Goal: Task Accomplishment & Management: Use online tool/utility

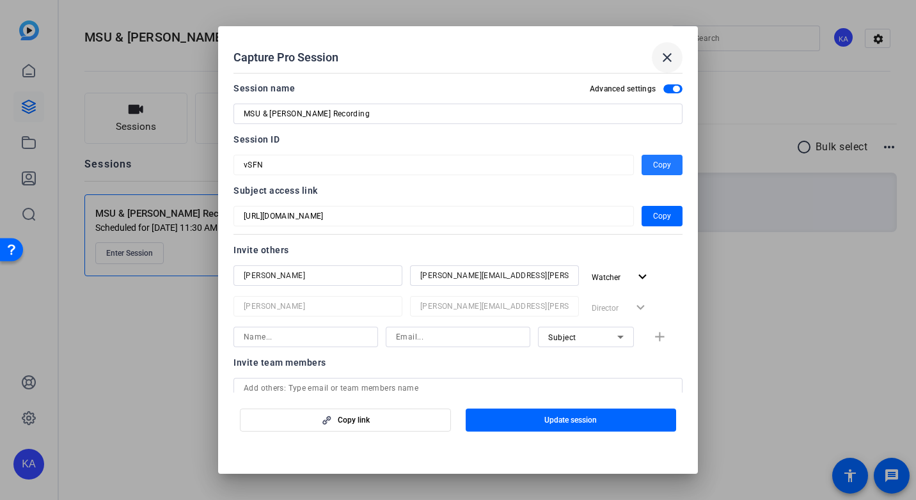
click at [669, 63] on mat-icon "close" at bounding box center [666, 57] width 15 height 15
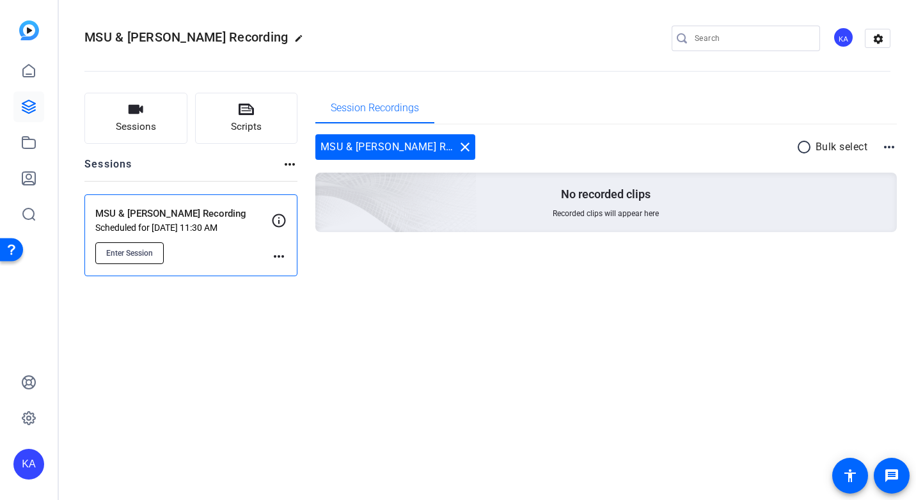
click at [145, 250] on span "Enter Session" at bounding box center [129, 253] width 47 height 10
click at [26, 74] on icon at bounding box center [29, 71] width 12 height 12
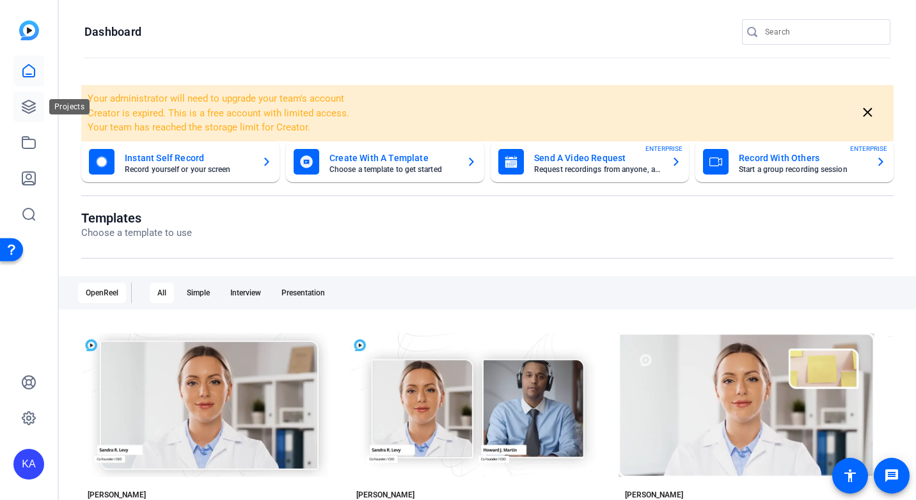
click at [24, 108] on icon at bounding box center [28, 106] width 13 height 13
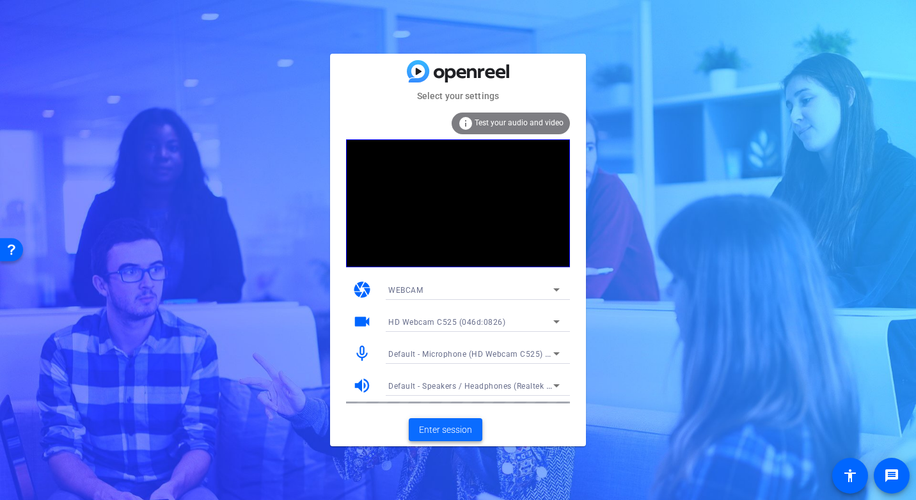
click at [462, 434] on span "Enter session" at bounding box center [445, 429] width 53 height 13
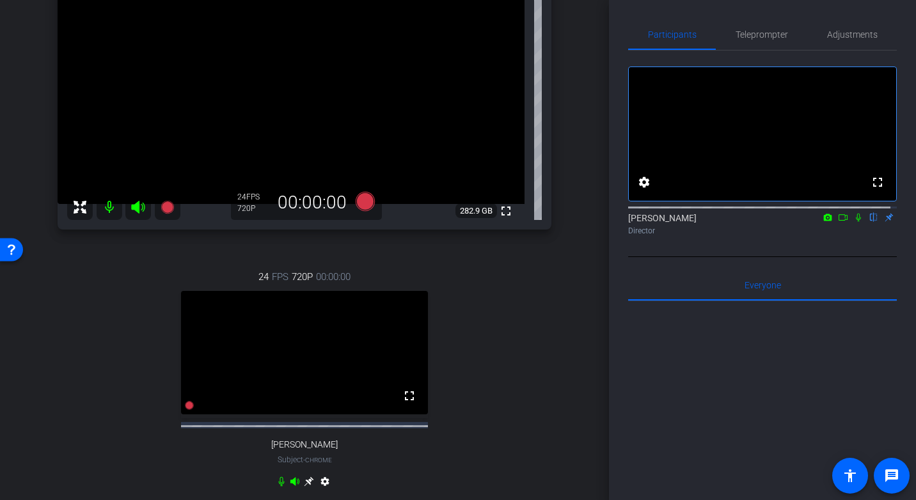
scroll to position [64, 0]
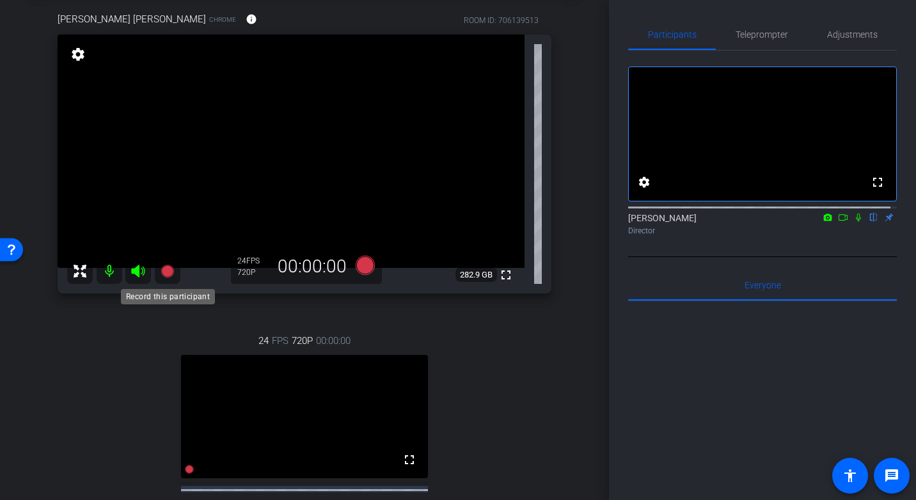
click at [166, 271] on icon at bounding box center [167, 271] width 13 height 13
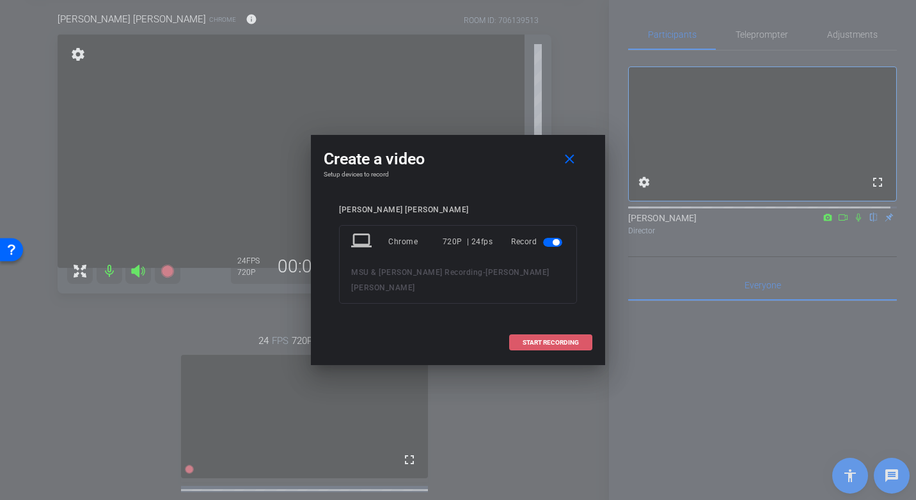
click at [550, 340] on span "START RECORDING" at bounding box center [550, 343] width 56 height 6
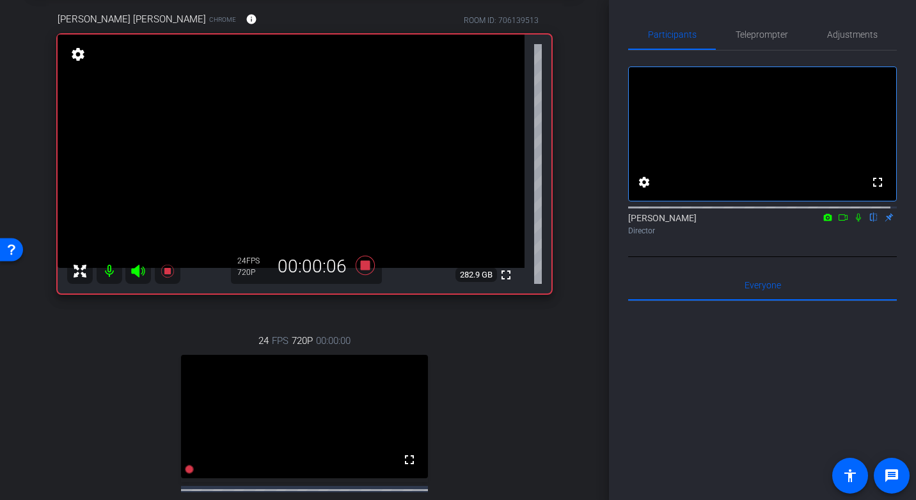
click at [853, 222] on icon at bounding box center [858, 217] width 10 height 9
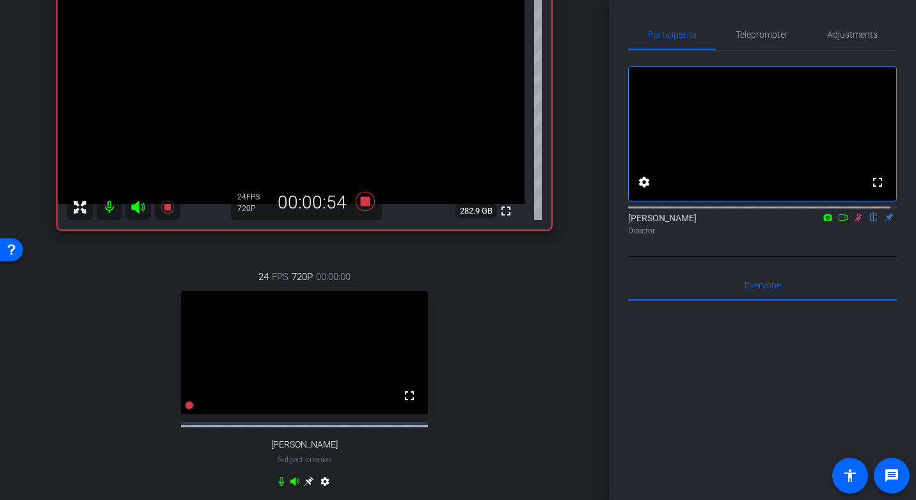
scroll to position [192, 0]
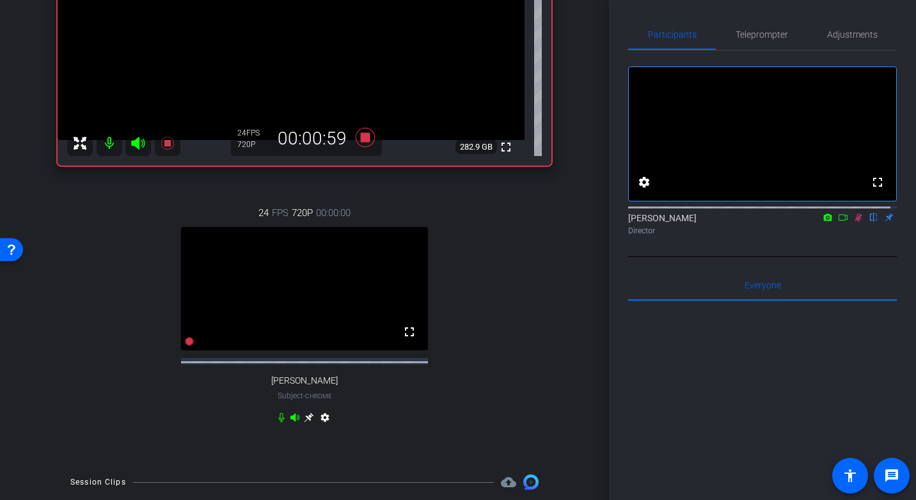
click at [278, 423] on icon at bounding box center [281, 418] width 6 height 10
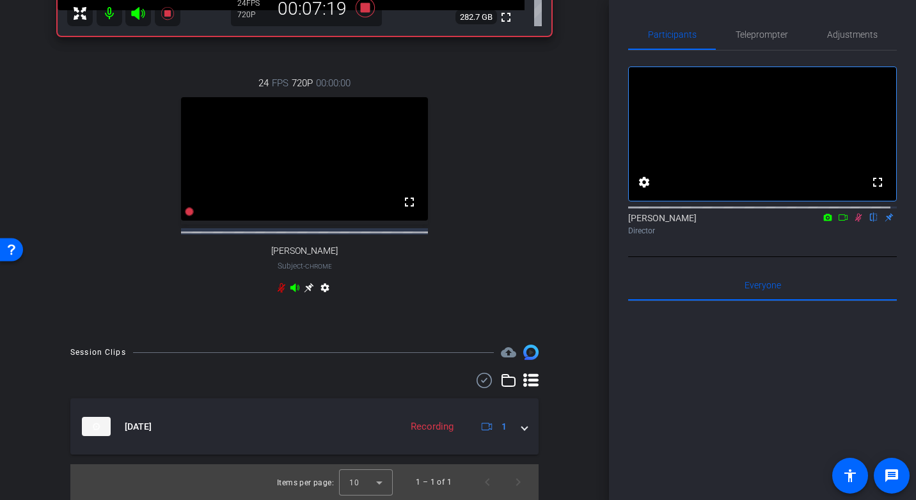
scroll to position [13, 0]
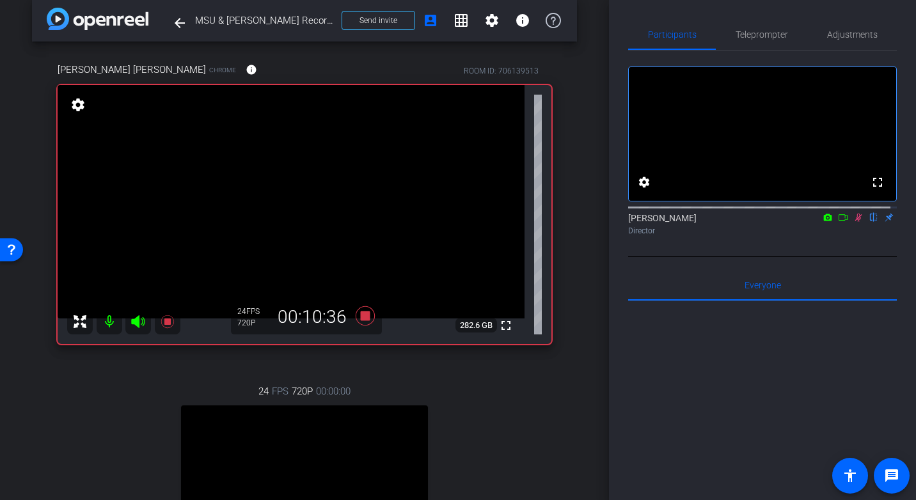
click at [854, 222] on icon at bounding box center [858, 217] width 10 height 9
click at [169, 320] on icon at bounding box center [167, 321] width 13 height 13
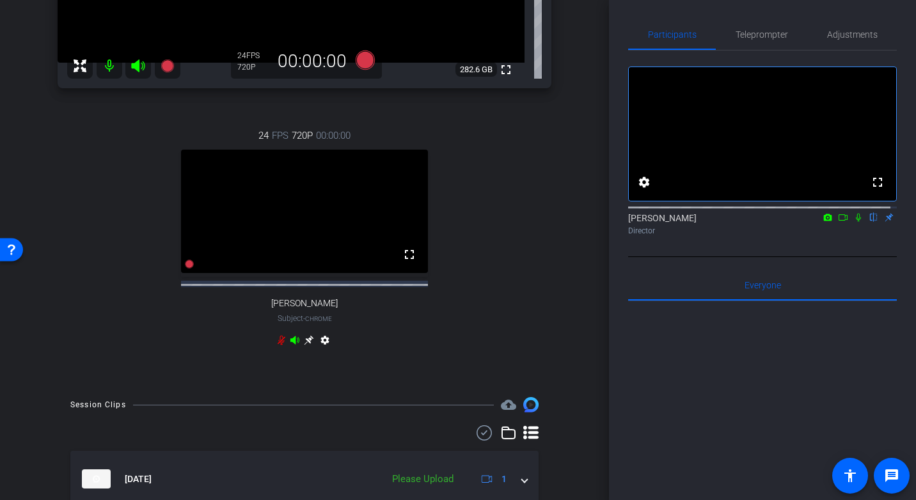
scroll to position [333, 0]
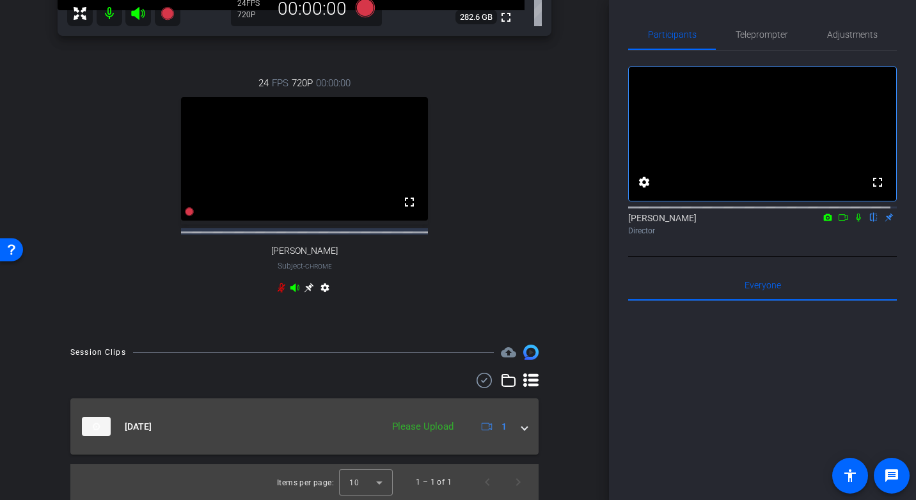
click at [427, 425] on div "Please Upload" at bounding box center [423, 427] width 74 height 15
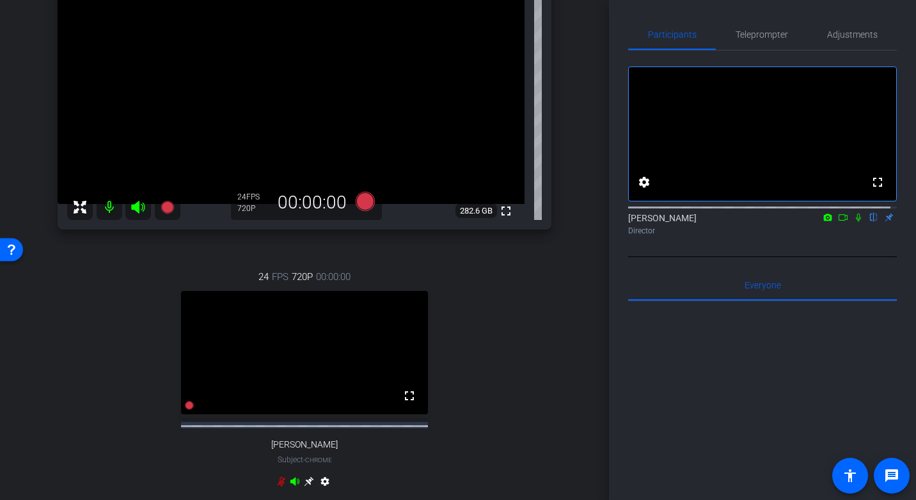
scroll to position [192, 0]
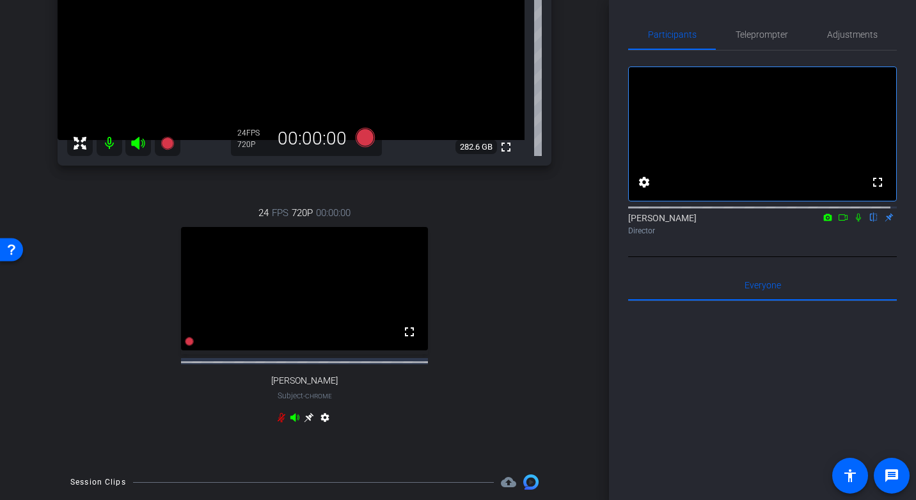
click at [276, 423] on icon at bounding box center [281, 417] width 10 height 10
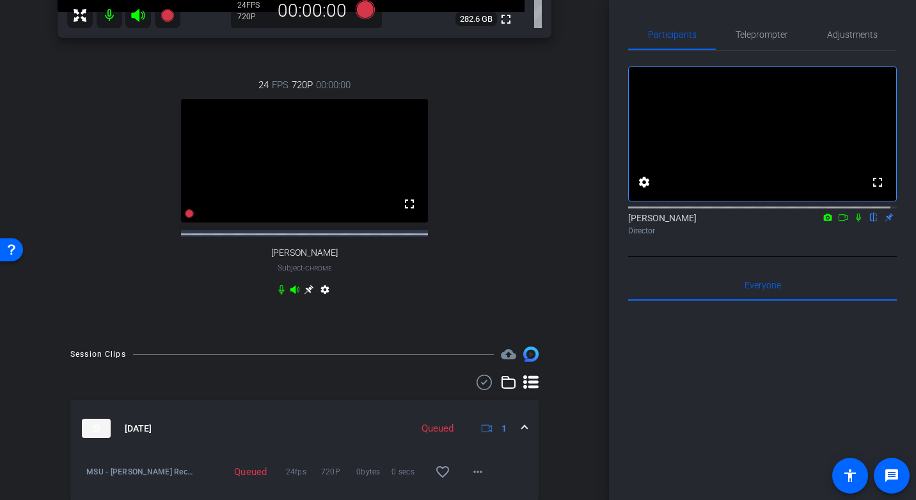
scroll to position [377, 0]
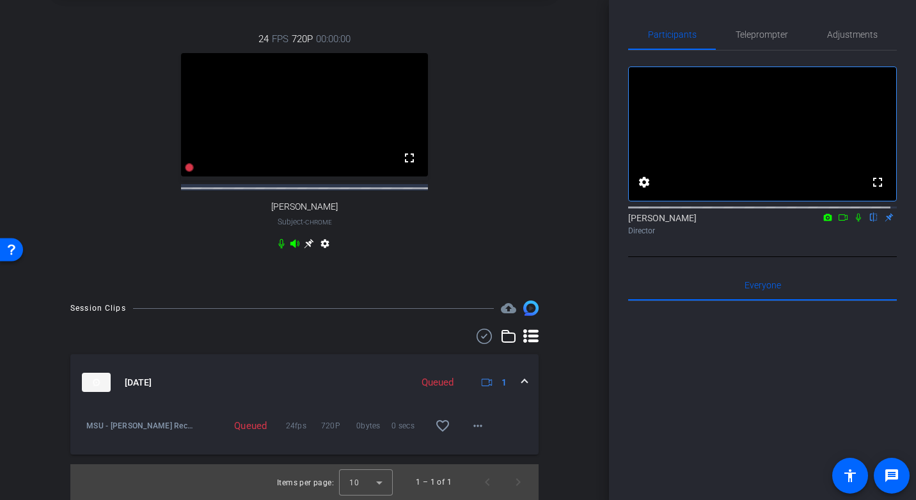
click at [522, 381] on span at bounding box center [524, 382] width 5 height 13
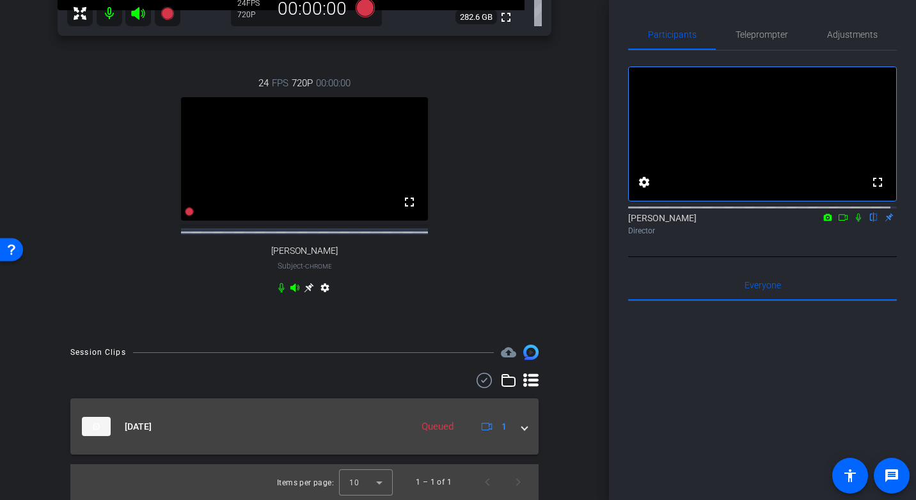
scroll to position [333, 0]
click at [520, 423] on mat-expansion-panel-header "Sep 19, 2025 Queued 1" at bounding box center [304, 426] width 468 height 56
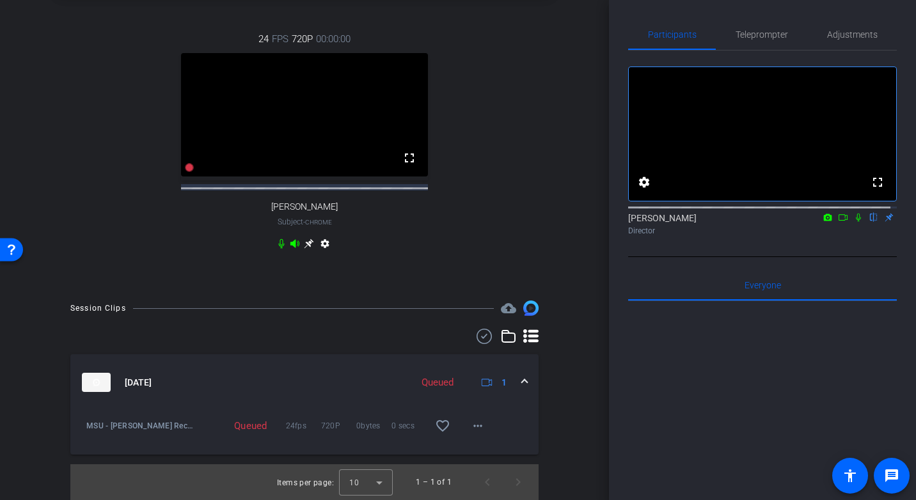
scroll to position [377, 0]
click at [470, 423] on mat-icon "more_horiz" at bounding box center [477, 425] width 15 height 15
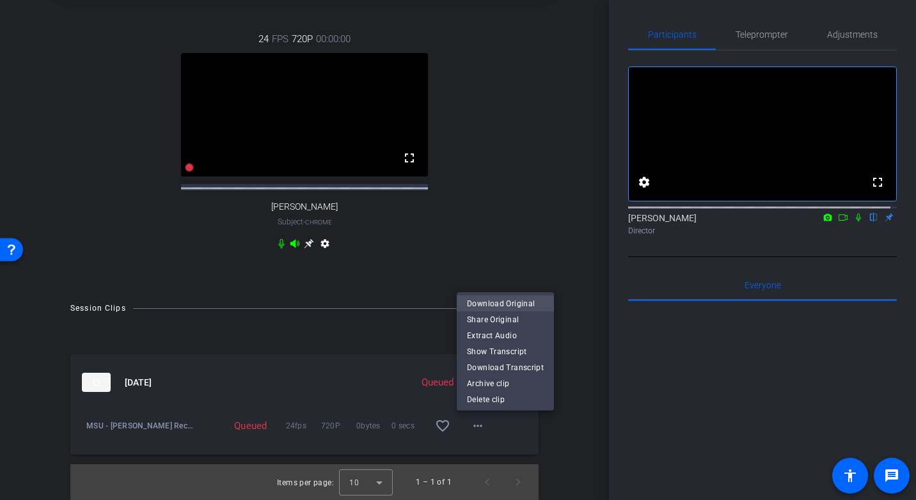
click at [498, 301] on span "Download Original" at bounding box center [505, 302] width 77 height 15
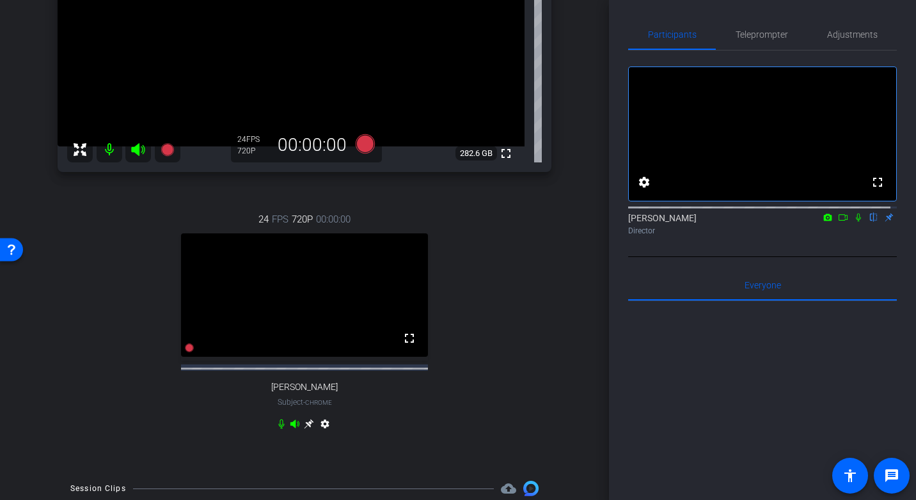
scroll to position [58, 0]
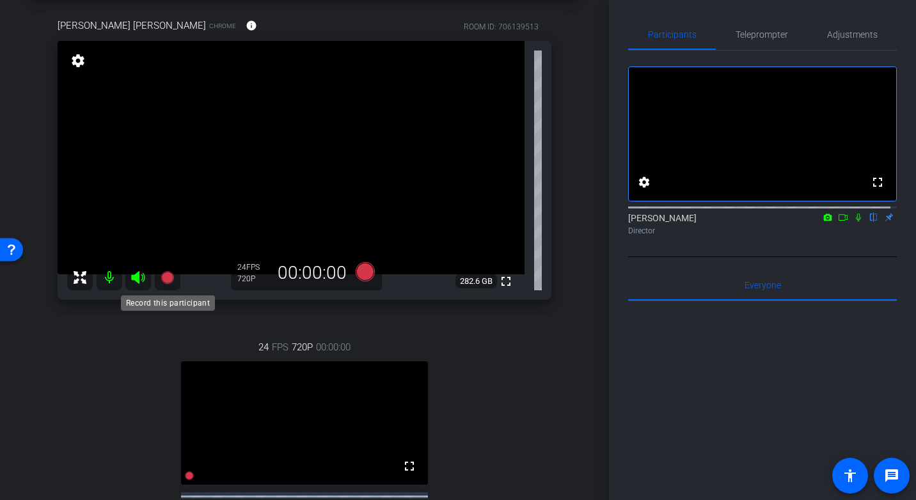
click at [164, 279] on icon at bounding box center [167, 277] width 13 height 13
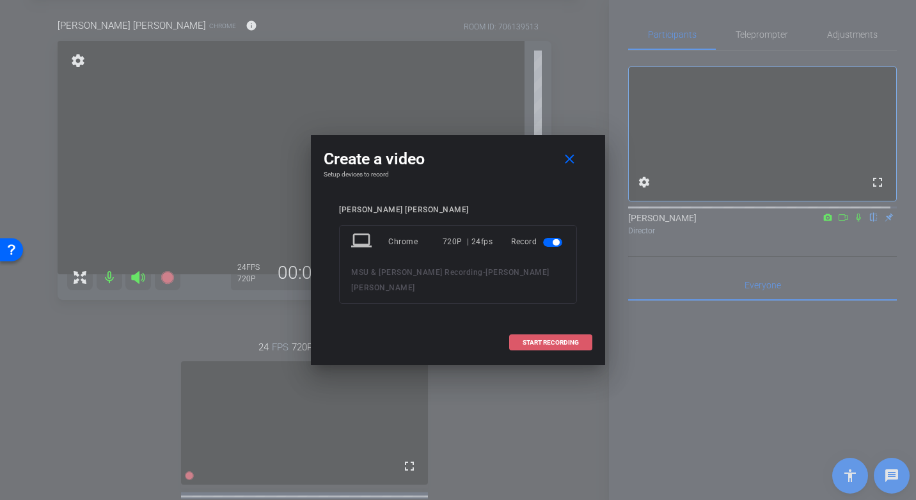
click at [549, 327] on span at bounding box center [551, 342] width 82 height 31
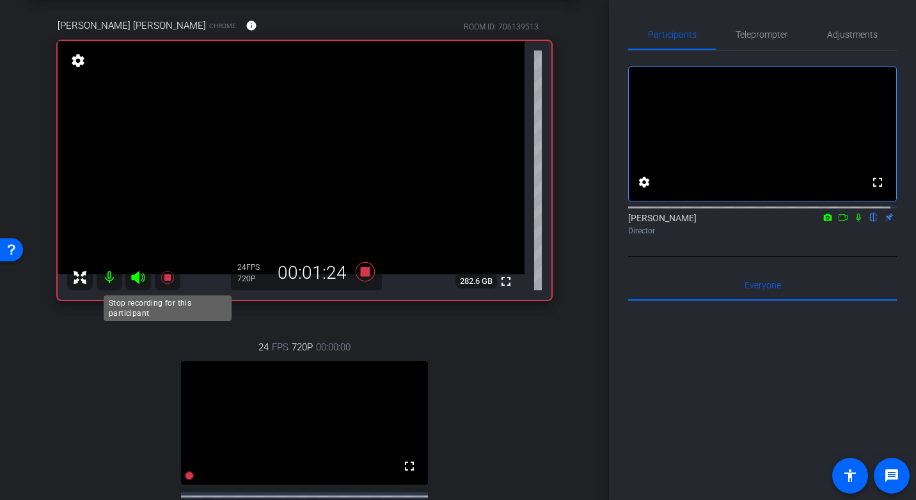
click at [167, 278] on icon at bounding box center [167, 277] width 13 height 13
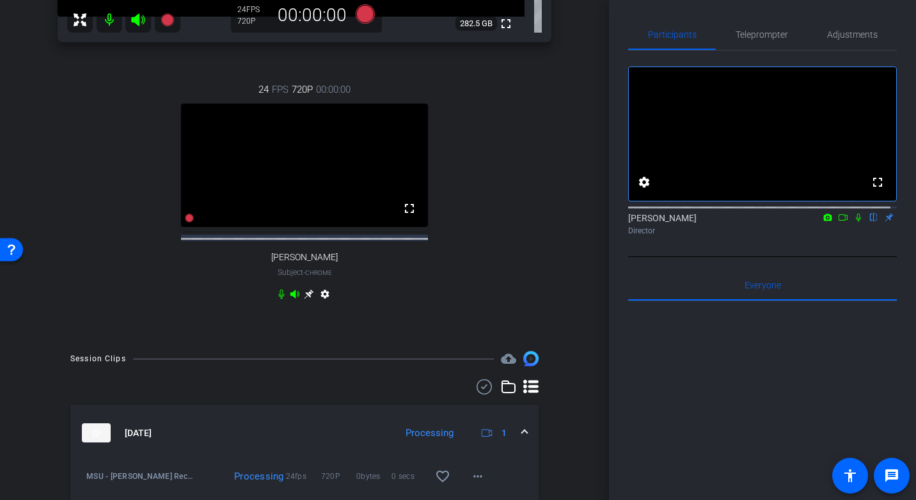
scroll to position [443, 0]
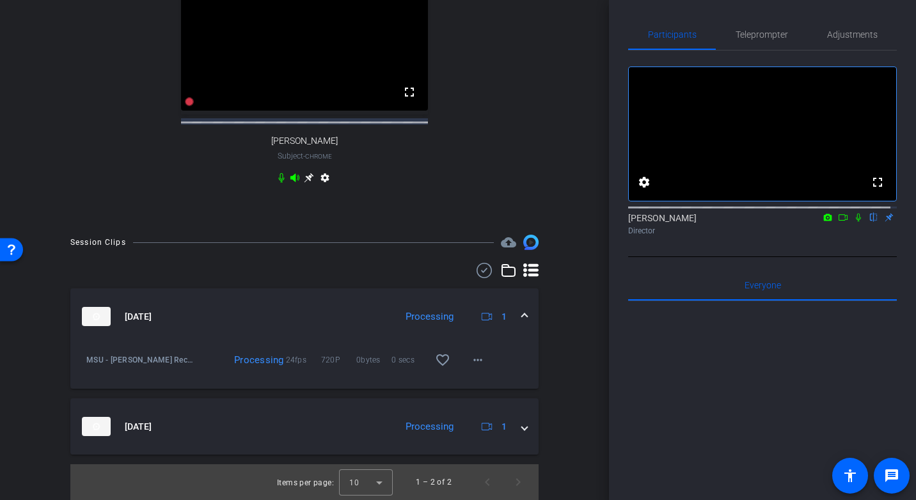
click at [520, 313] on mat-expansion-panel-header "Sep 19, 2025 Processing 1" at bounding box center [304, 316] width 468 height 56
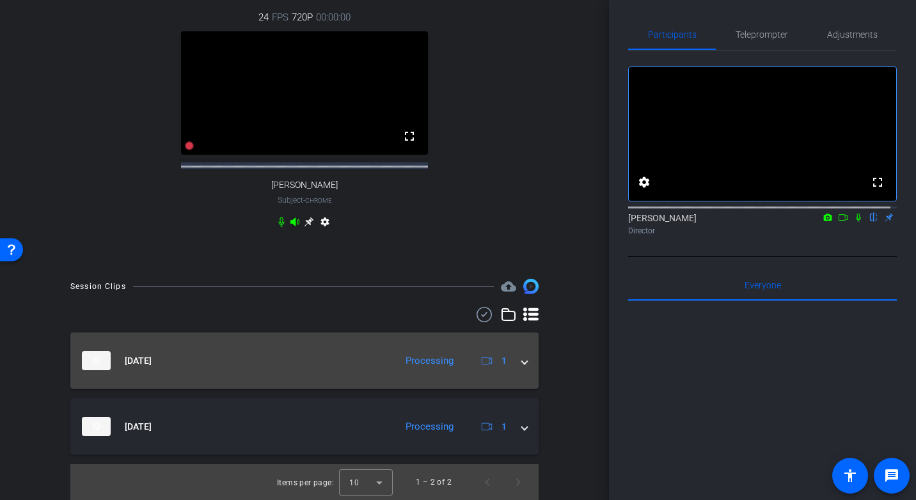
scroll to position [399, 0]
click at [522, 361] on span at bounding box center [524, 360] width 5 height 13
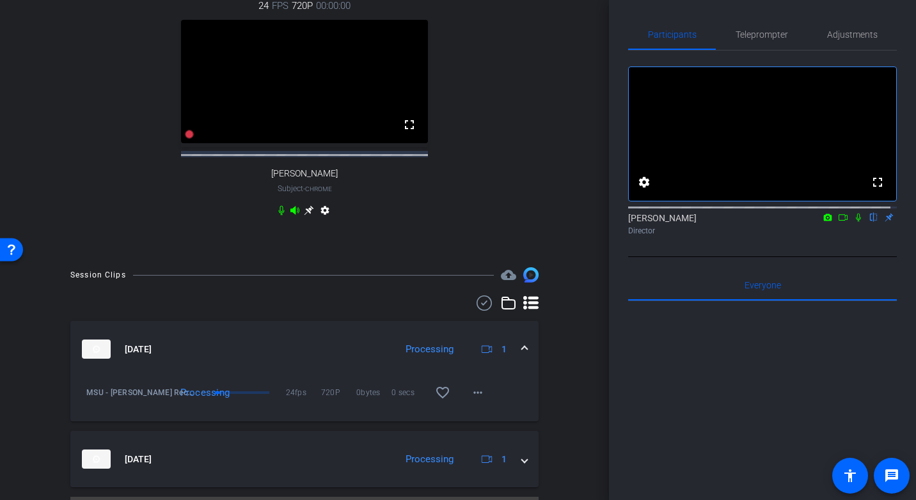
scroll to position [443, 0]
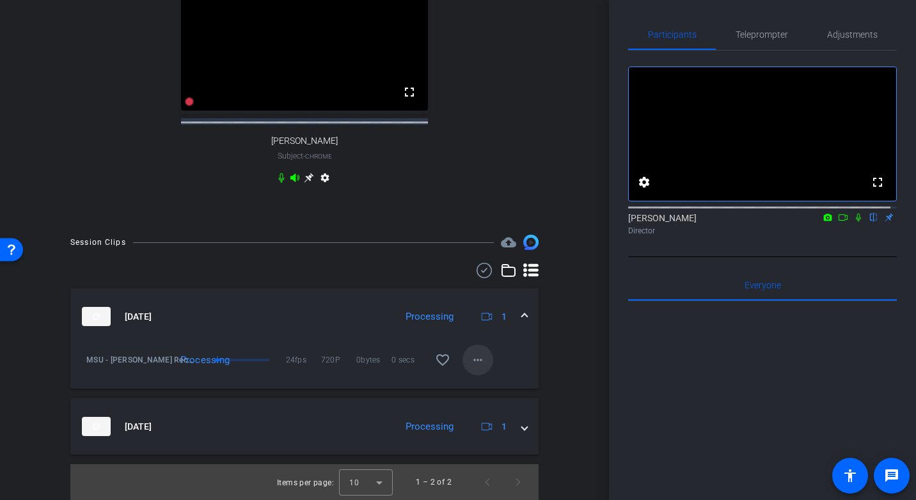
click at [470, 357] on mat-icon "more_horiz" at bounding box center [477, 359] width 15 height 15
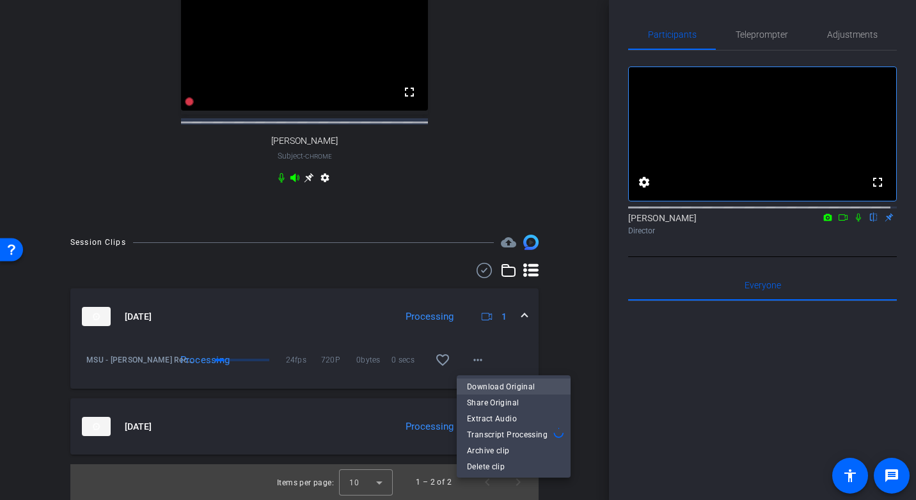
click at [490, 388] on span "Download Original" at bounding box center [513, 386] width 93 height 15
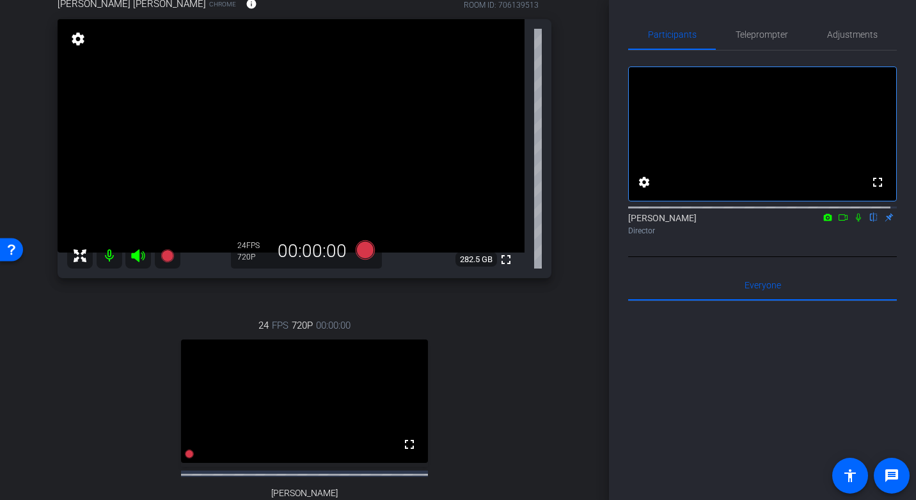
scroll to position [91, 0]
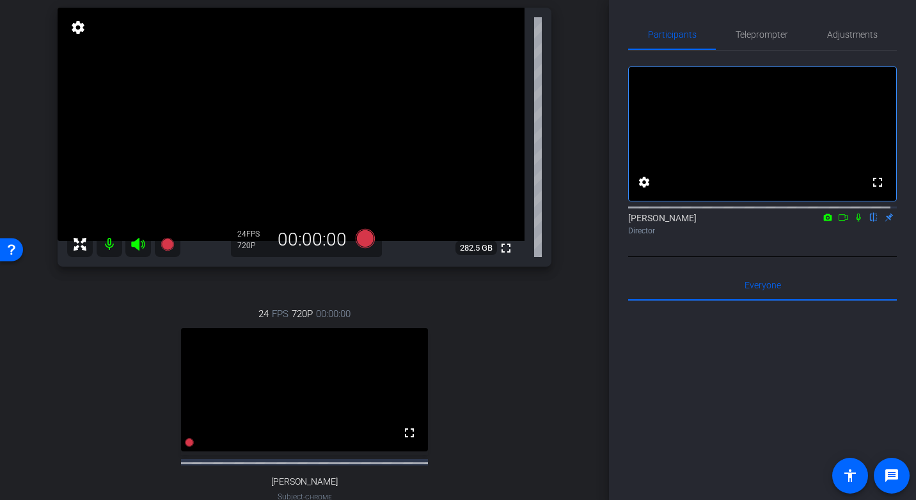
click at [544, 362] on div "24 FPS 720P 00:00:00 fullscreen Zach Squires Subject - Chrome settings" at bounding box center [305, 418] width 494 height 264
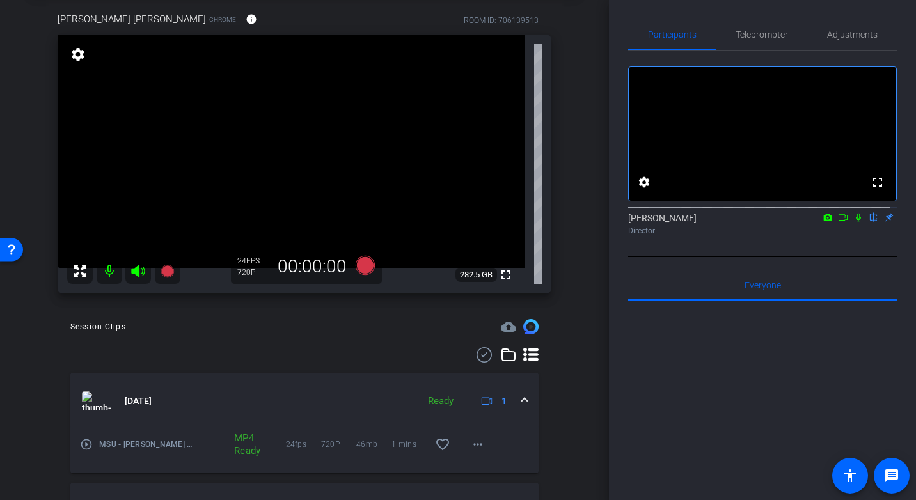
scroll to position [104, 0]
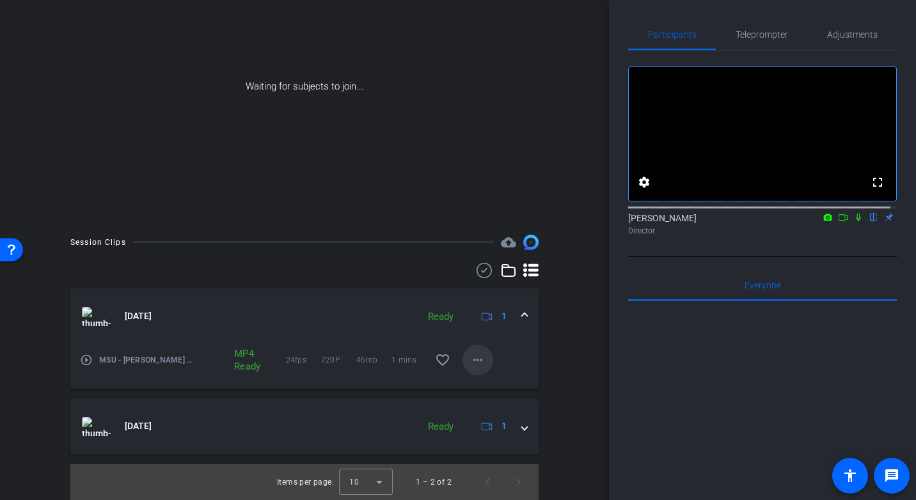
click at [471, 364] on mat-icon "more_horiz" at bounding box center [477, 359] width 15 height 15
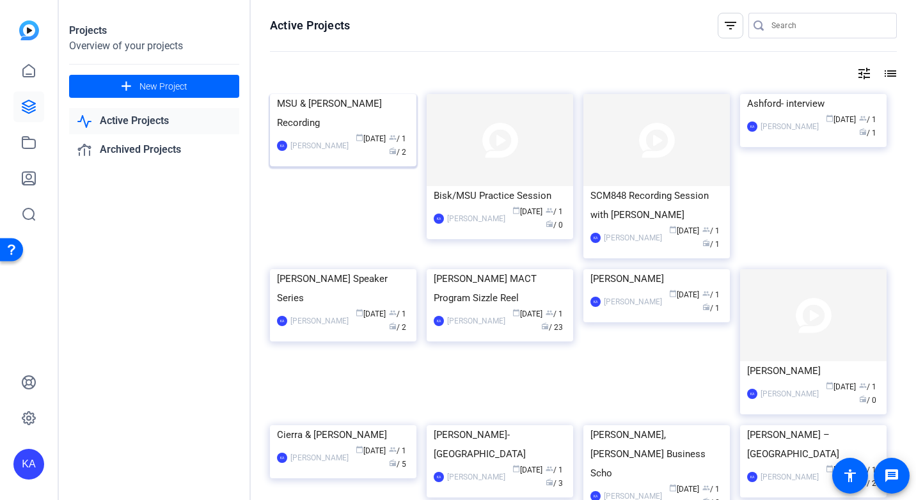
click at [356, 94] on img at bounding box center [343, 94] width 146 height 0
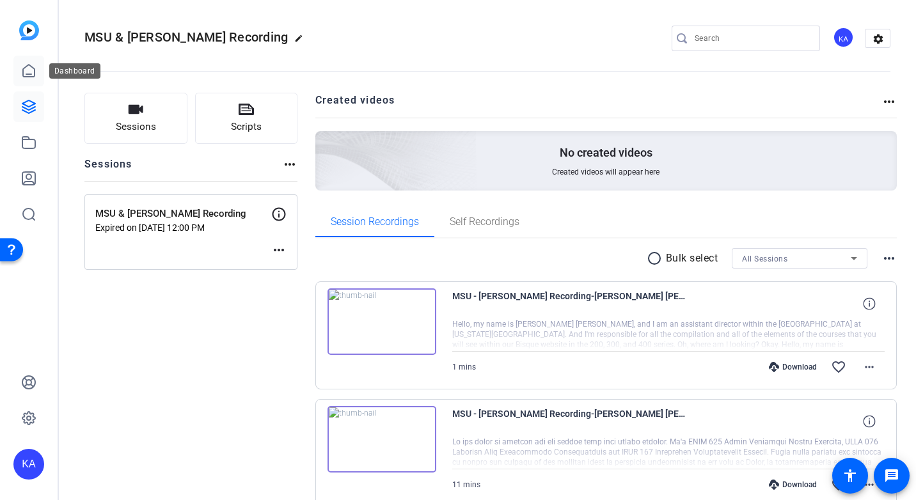
click at [26, 70] on icon at bounding box center [28, 70] width 15 height 15
